Goal: Task Accomplishment & Management: Manage account settings

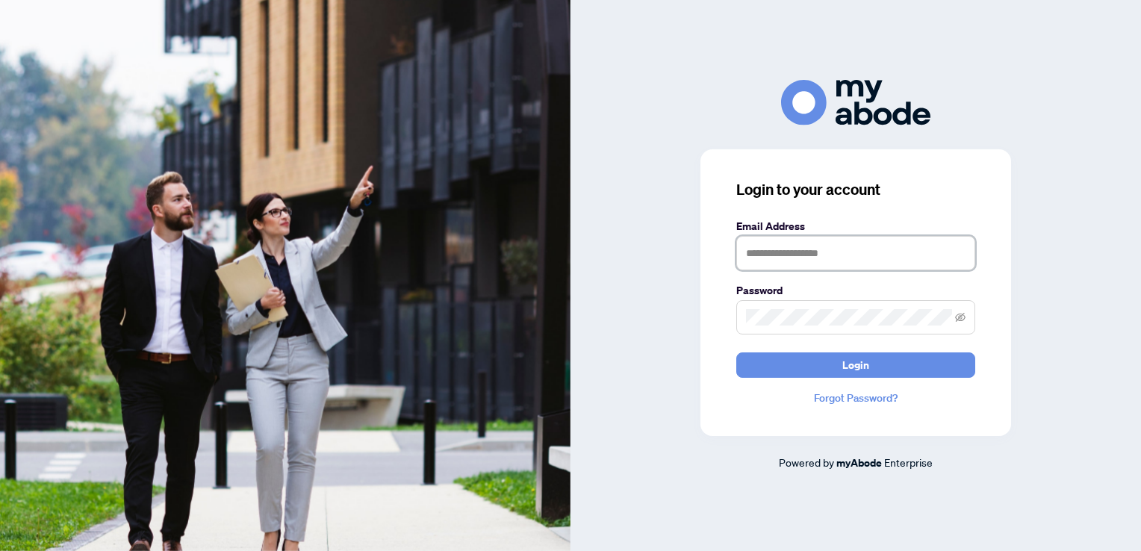
type input "**********"
click at [712, 88] on div at bounding box center [855, 103] width 570 height 46
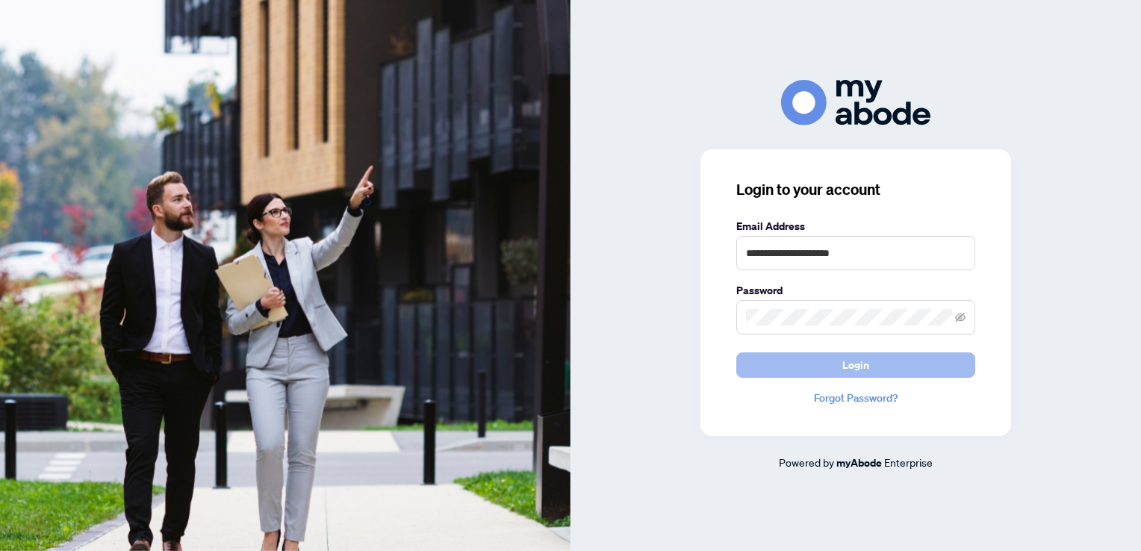
click at [821, 363] on button "Login" at bounding box center [855, 364] width 239 height 25
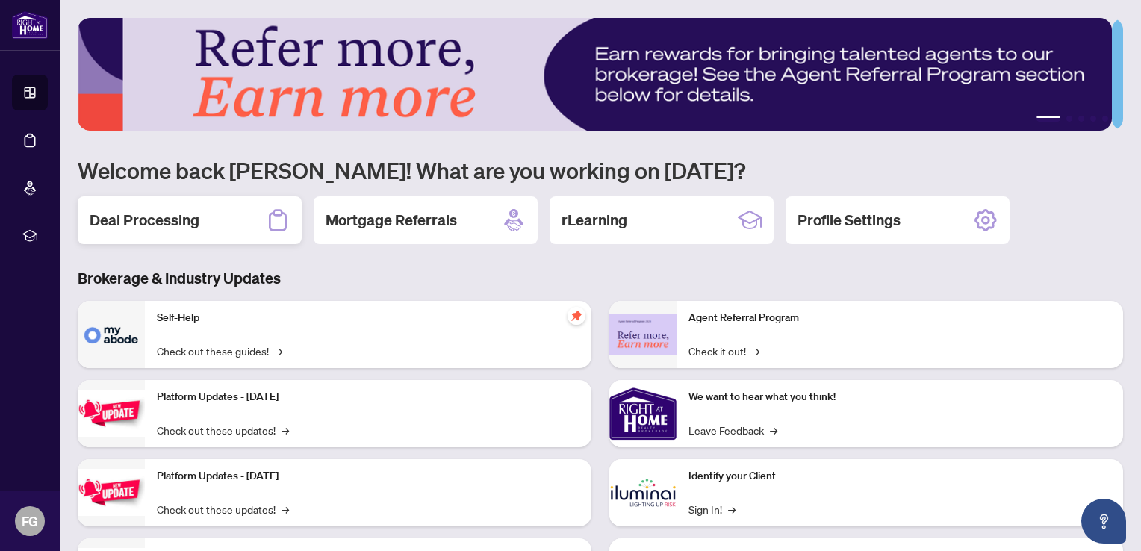
click at [179, 224] on h2 "Deal Processing" at bounding box center [145, 220] width 110 height 21
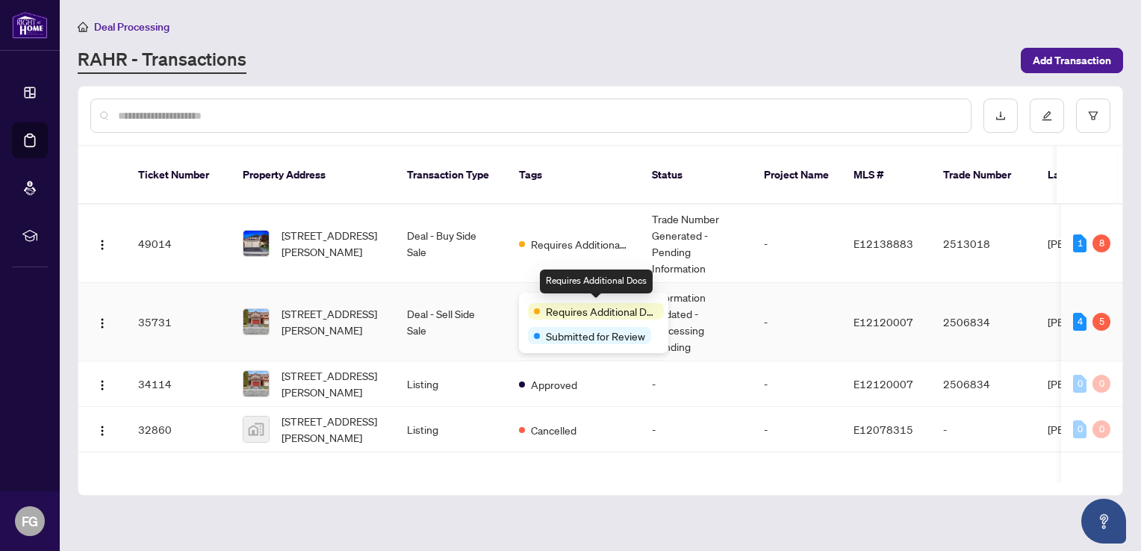
click at [593, 309] on span "Requires Additional Docs" at bounding box center [602, 311] width 112 height 16
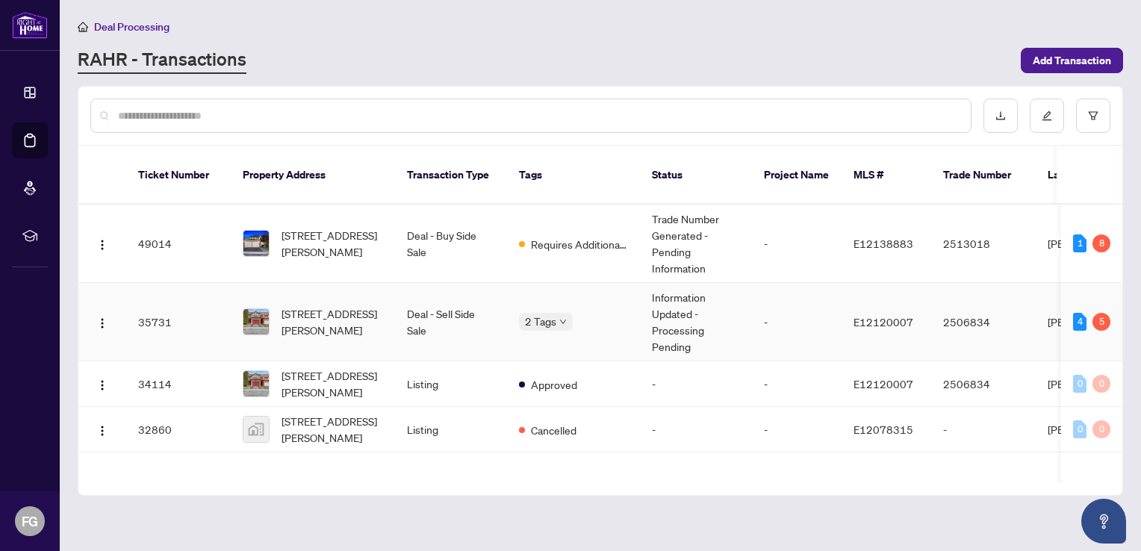
click at [463, 302] on td "Deal - Sell Side Sale" at bounding box center [451, 322] width 112 height 78
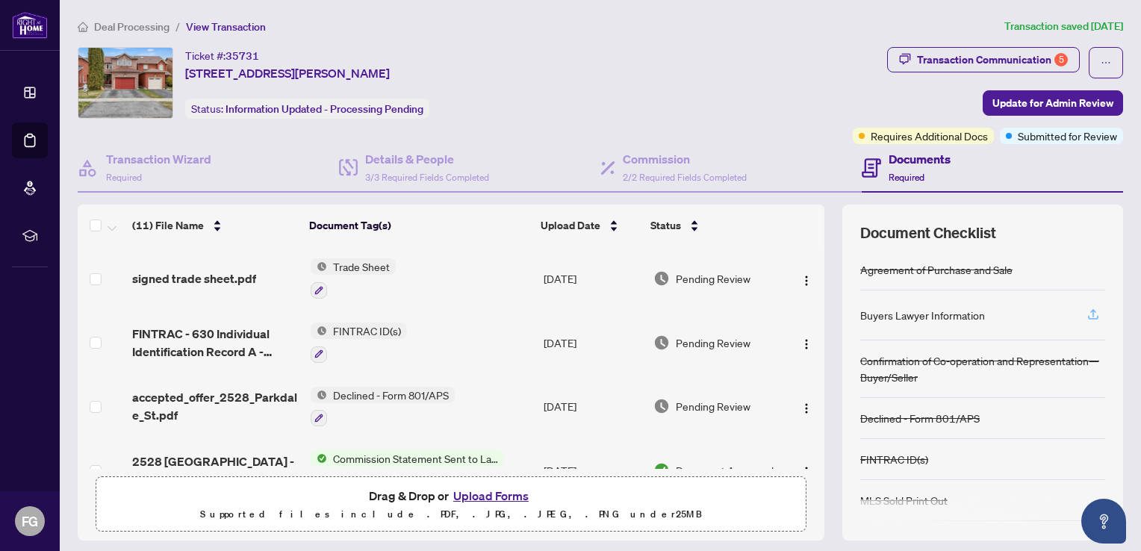
click at [1086, 311] on icon "button" at bounding box center [1092, 314] width 13 height 13
click at [1086, 312] on icon "button" at bounding box center [1092, 314] width 13 height 13
click at [1086, 311] on icon "button" at bounding box center [1092, 314] width 13 height 13
click at [1086, 313] on icon "button" at bounding box center [1092, 314] width 13 height 13
click at [957, 309] on div "Buyers Lawyer Information" at bounding box center [922, 315] width 125 height 16
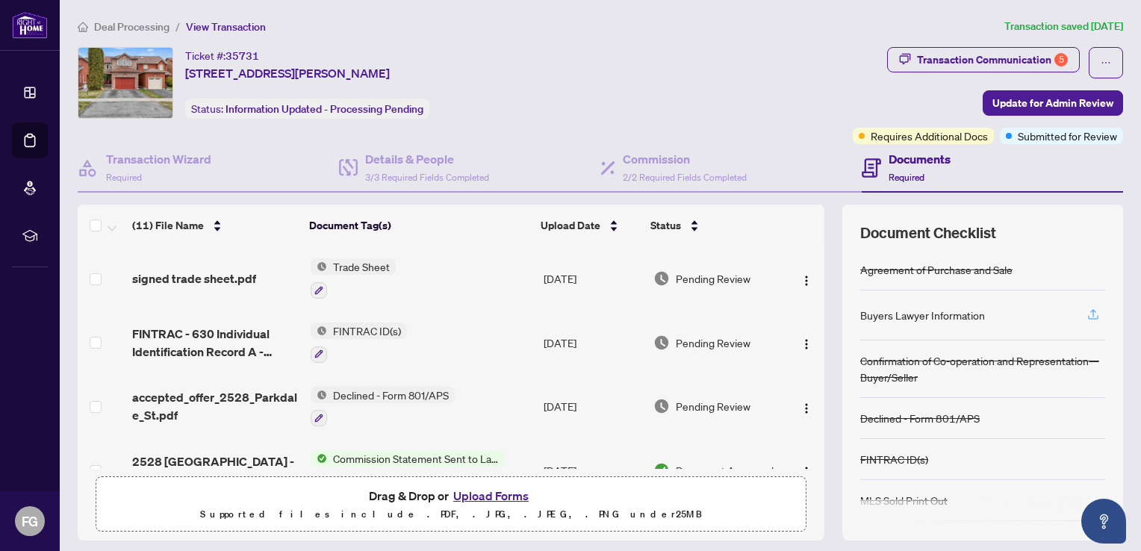
click at [1086, 313] on icon "button" at bounding box center [1092, 314] width 13 height 13
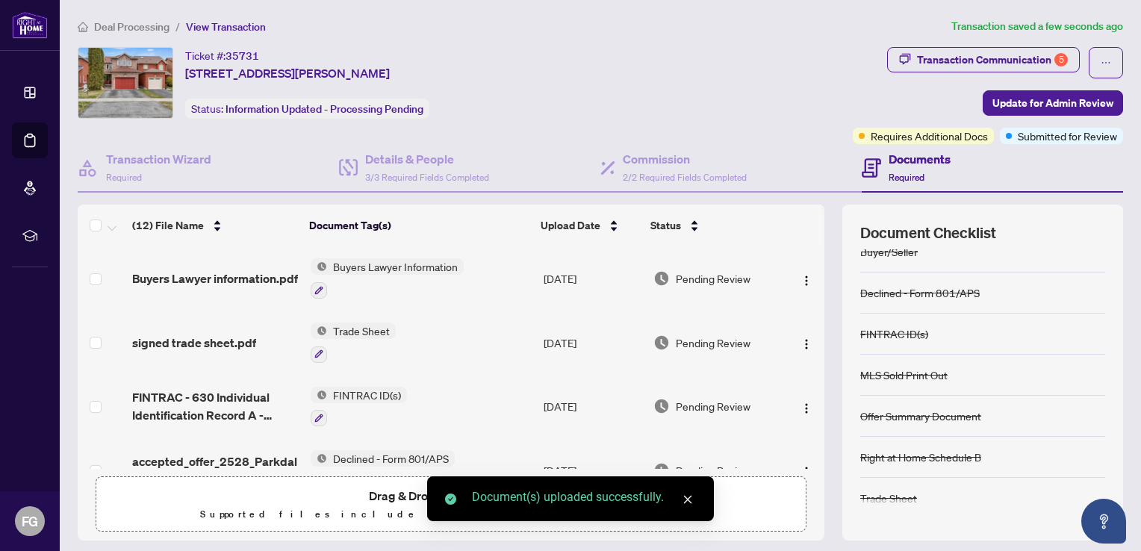
scroll to position [94, 0]
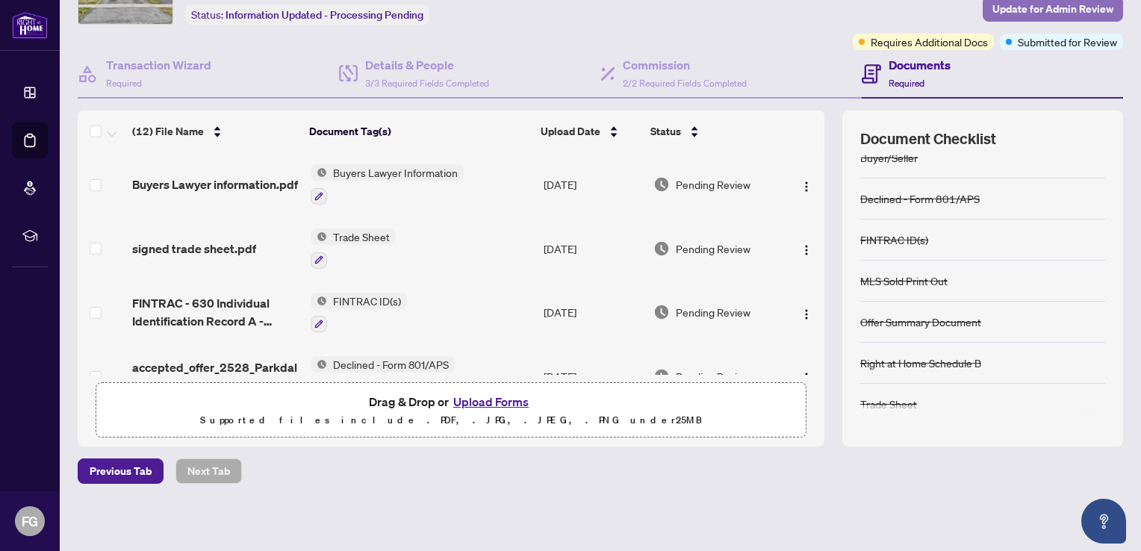
click at [1032, 8] on span "Update for Admin Review" at bounding box center [1052, 9] width 121 height 24
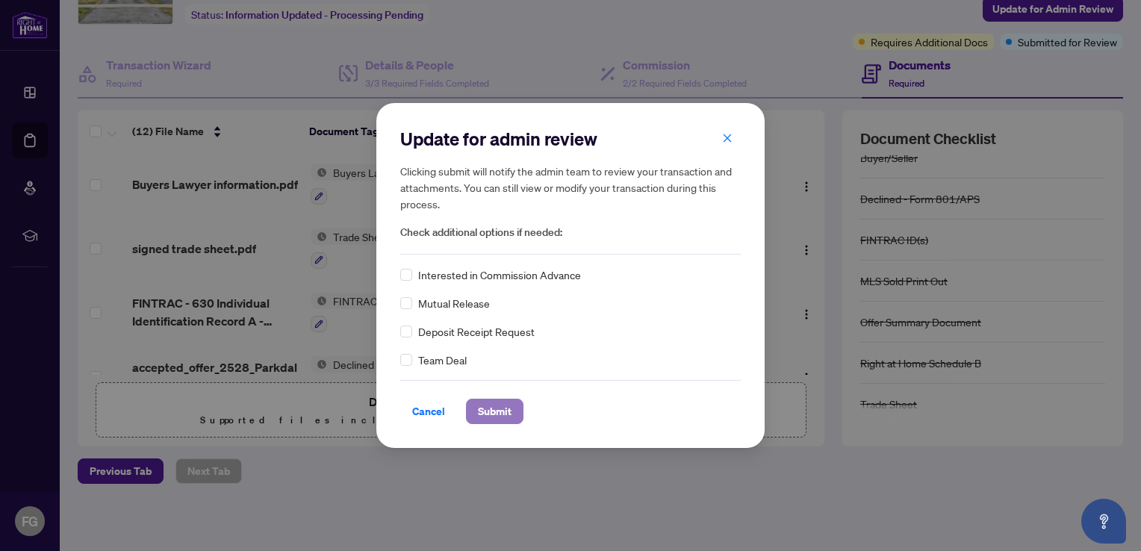
click at [499, 421] on span "Submit" at bounding box center [495, 411] width 34 height 24
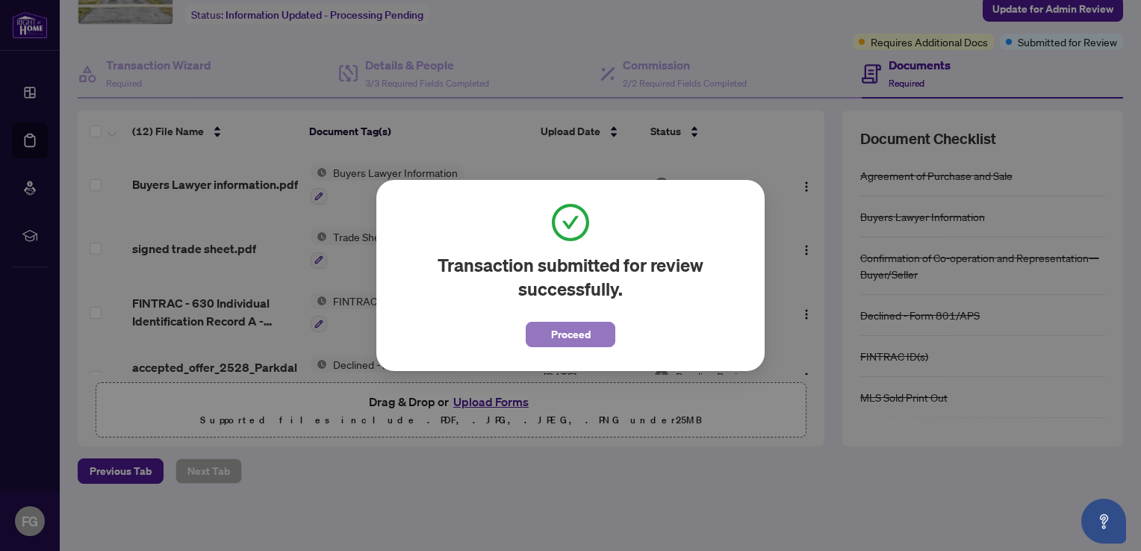
click at [567, 334] on span "Proceed" at bounding box center [571, 334] width 40 height 24
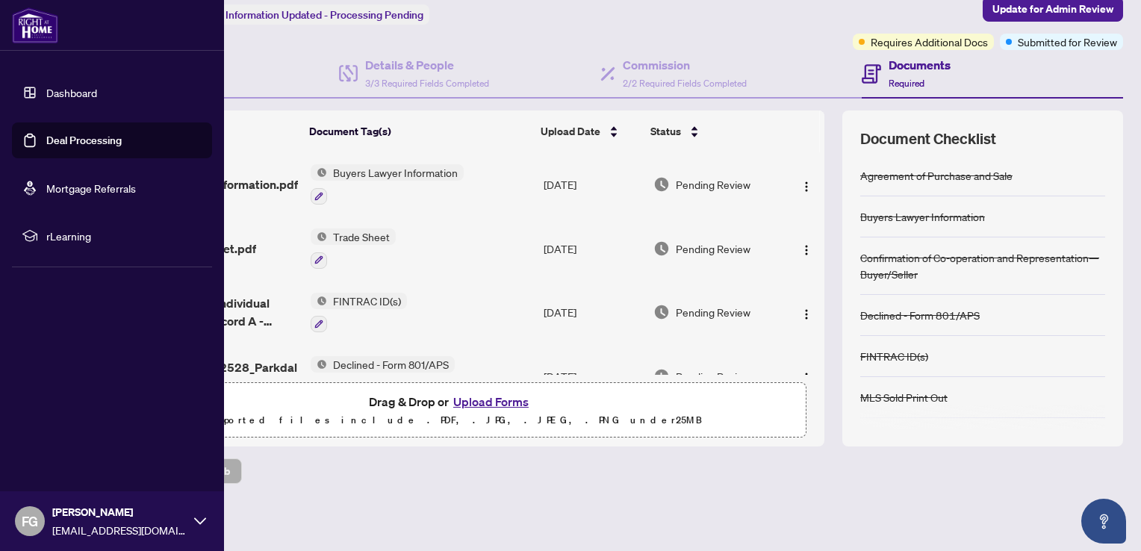
click at [96, 90] on link "Dashboard" at bounding box center [71, 92] width 51 height 13
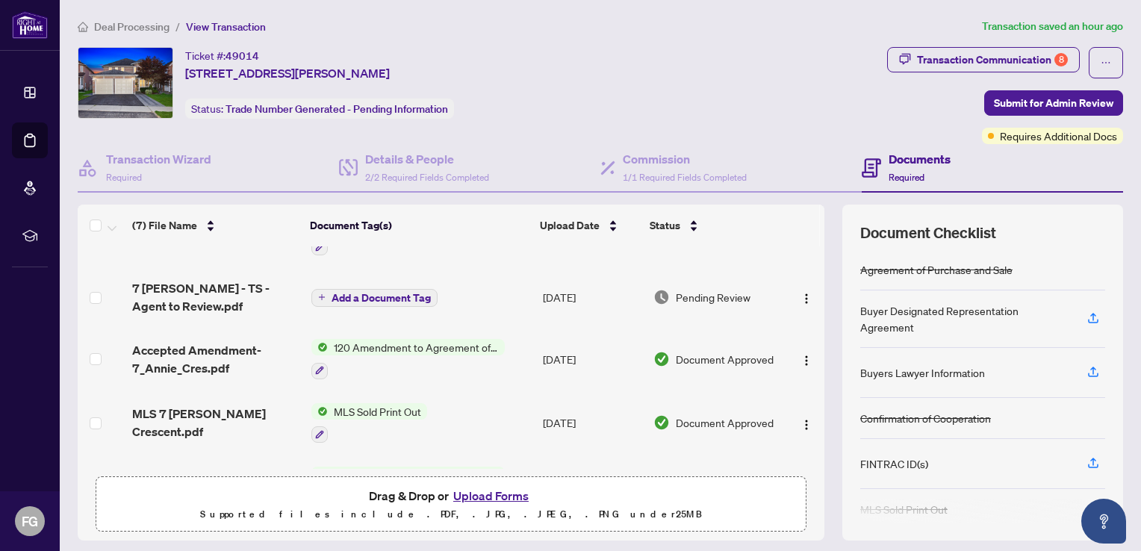
scroll to position [42, 0]
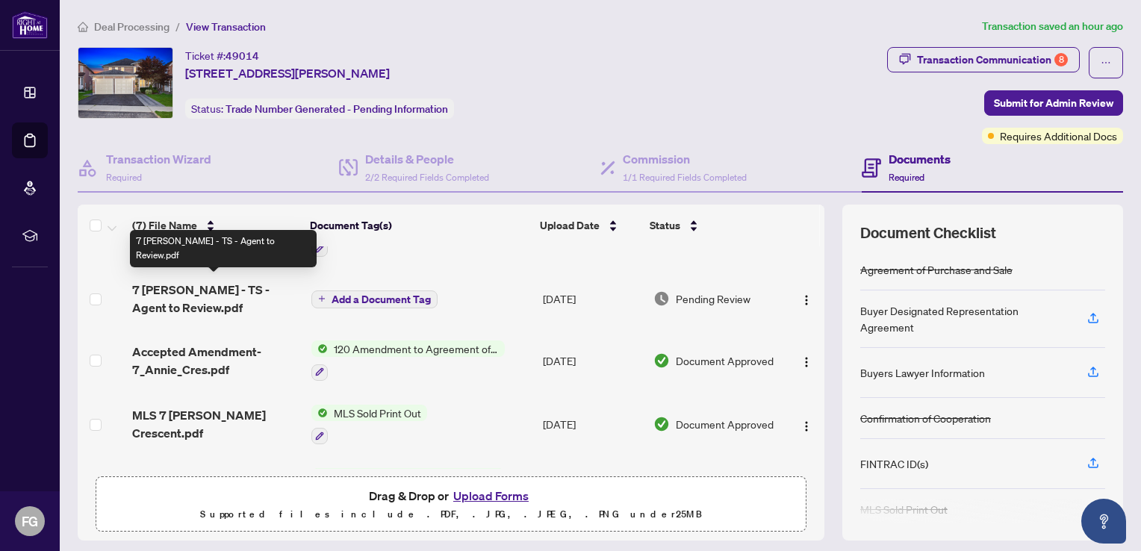
click at [217, 287] on span "7 [PERSON_NAME] - TS - Agent to Review.pdf" at bounding box center [215, 299] width 166 height 36
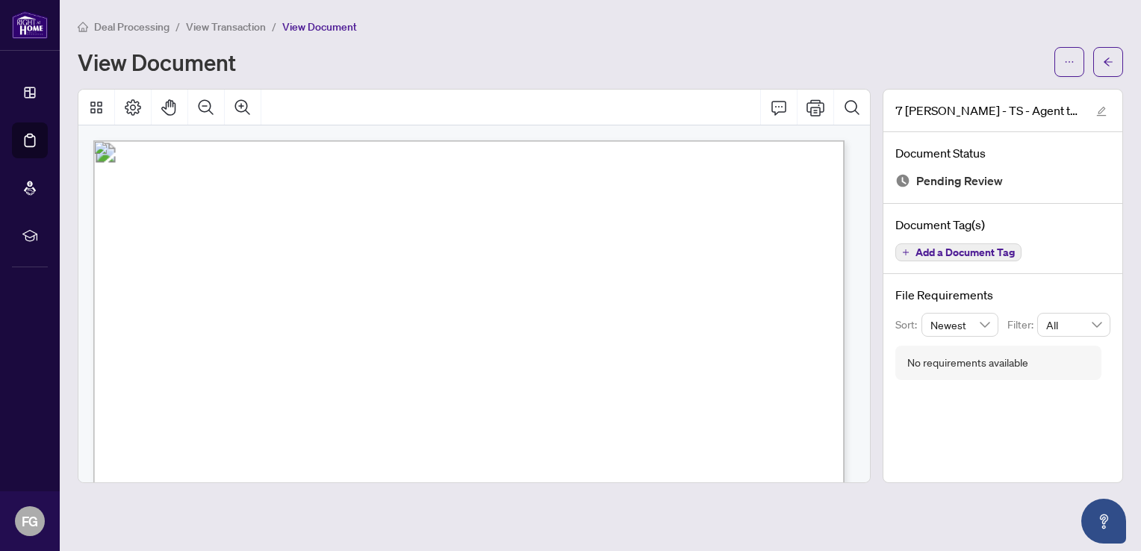
click at [228, 26] on span "View Transaction" at bounding box center [226, 26] width 80 height 13
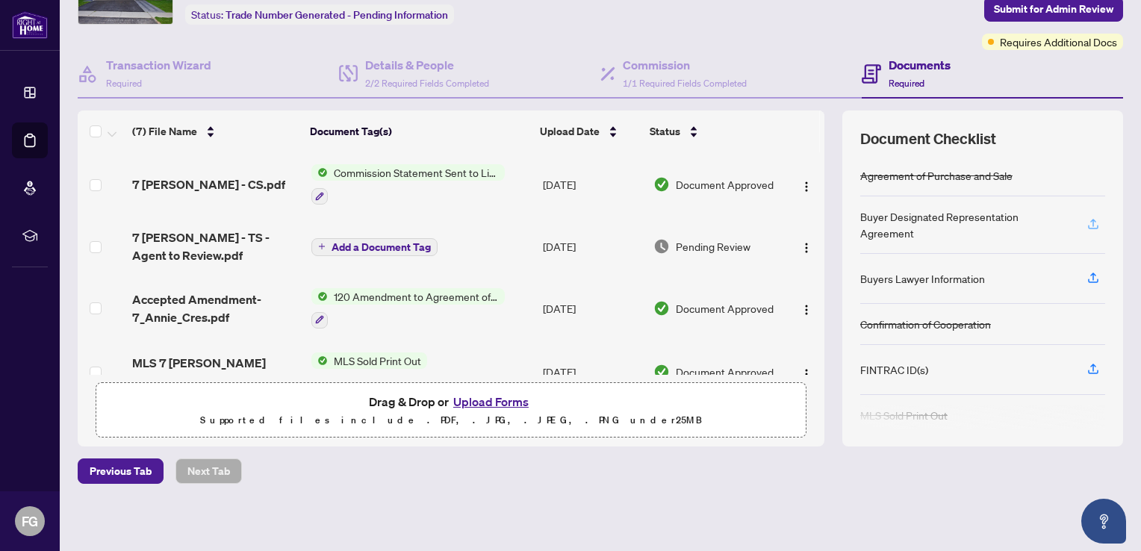
click at [1086, 219] on icon "button" at bounding box center [1092, 223] width 13 height 13
